Goal: Navigation & Orientation: Find specific page/section

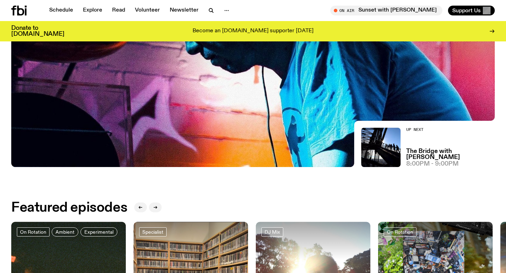
scroll to position [4, 0]
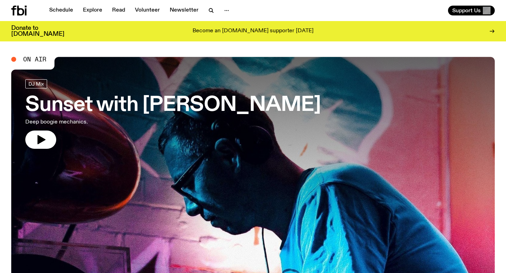
click at [78, 118] on p "Deep boogie mechanics." at bounding box center [115, 122] width 180 height 8
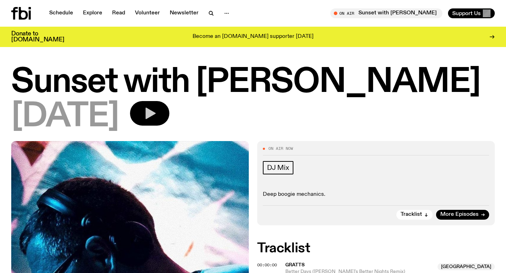
click at [169, 121] on button "button" at bounding box center [149, 113] width 39 height 25
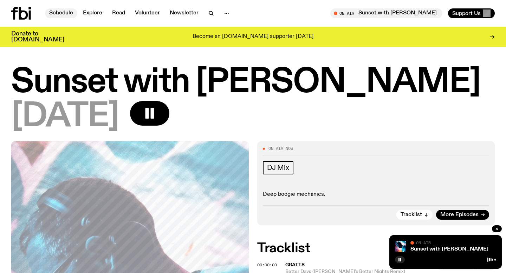
click at [65, 17] on link "Schedule" at bounding box center [61, 13] width 32 height 10
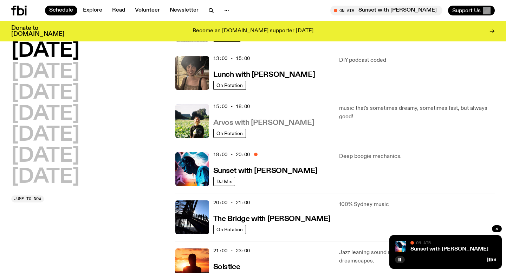
scroll to position [206, 0]
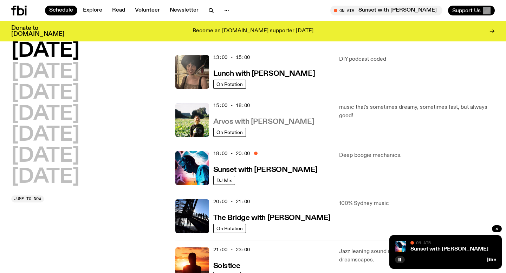
click at [257, 123] on h3 "Arvos with [PERSON_NAME]" at bounding box center [263, 121] width 101 height 7
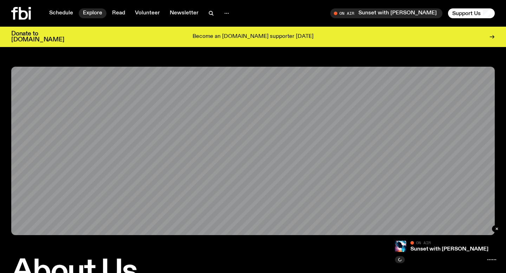
click at [84, 12] on link "Explore" at bounding box center [93, 13] width 28 height 10
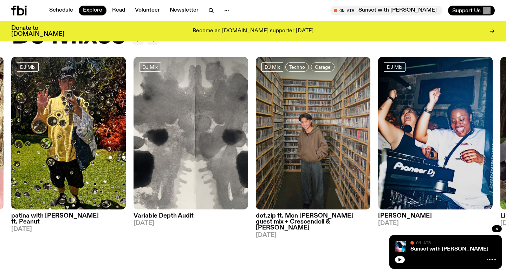
scroll to position [34, 0]
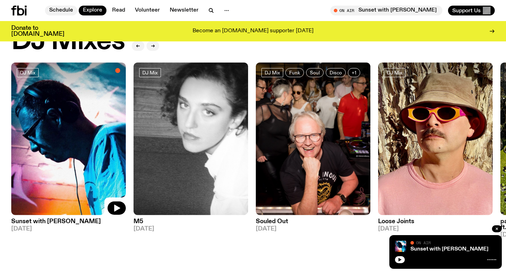
click at [55, 8] on link "Schedule" at bounding box center [61, 11] width 32 height 10
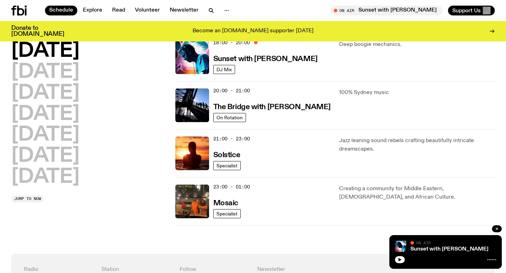
scroll to position [317, 0]
